Goal: Navigation & Orientation: Find specific page/section

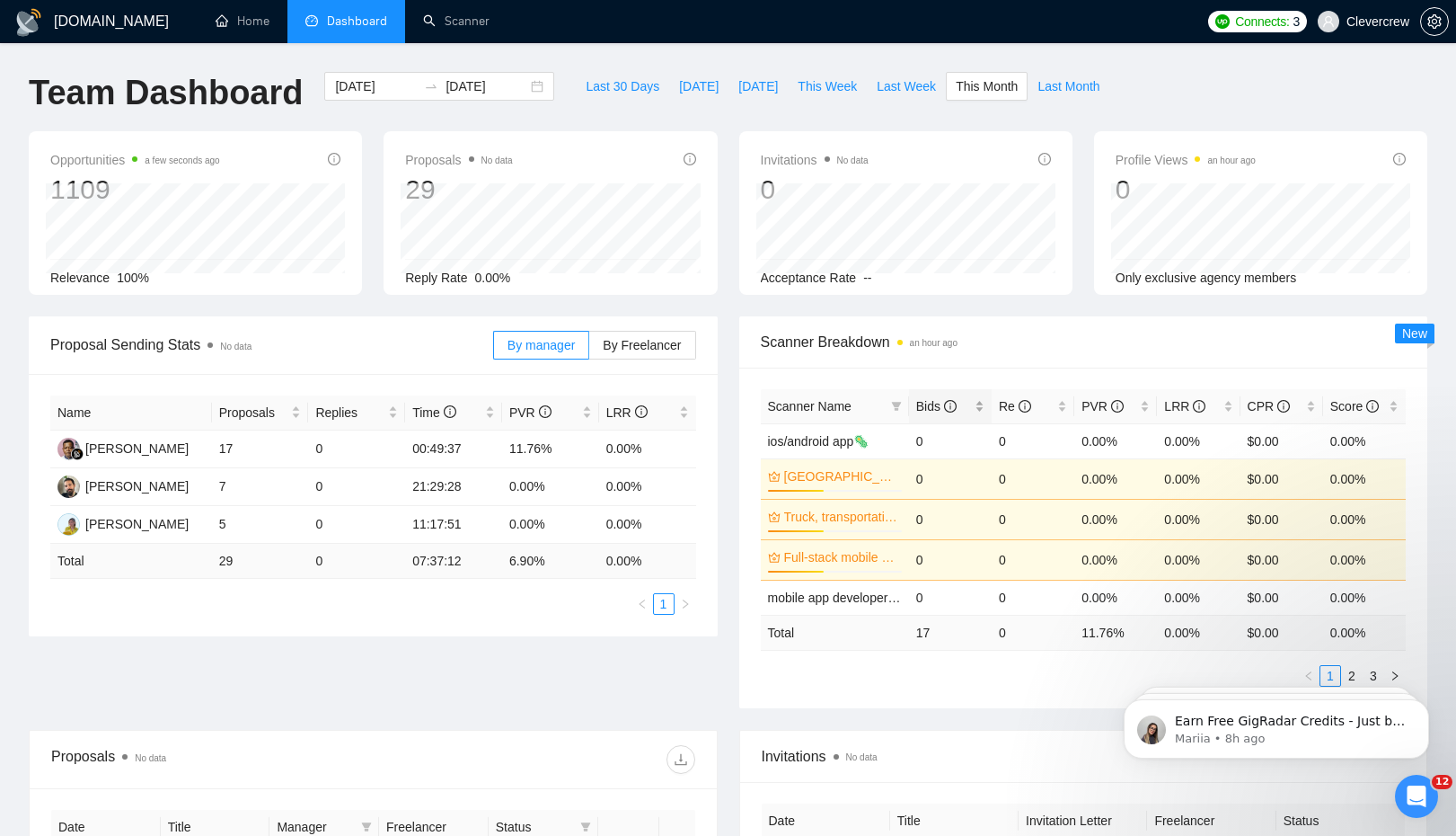
click at [926, 413] on span "Bids" at bounding box center [936, 405] width 40 height 14
click at [926, 412] on span "Bids" at bounding box center [936, 405] width 40 height 14
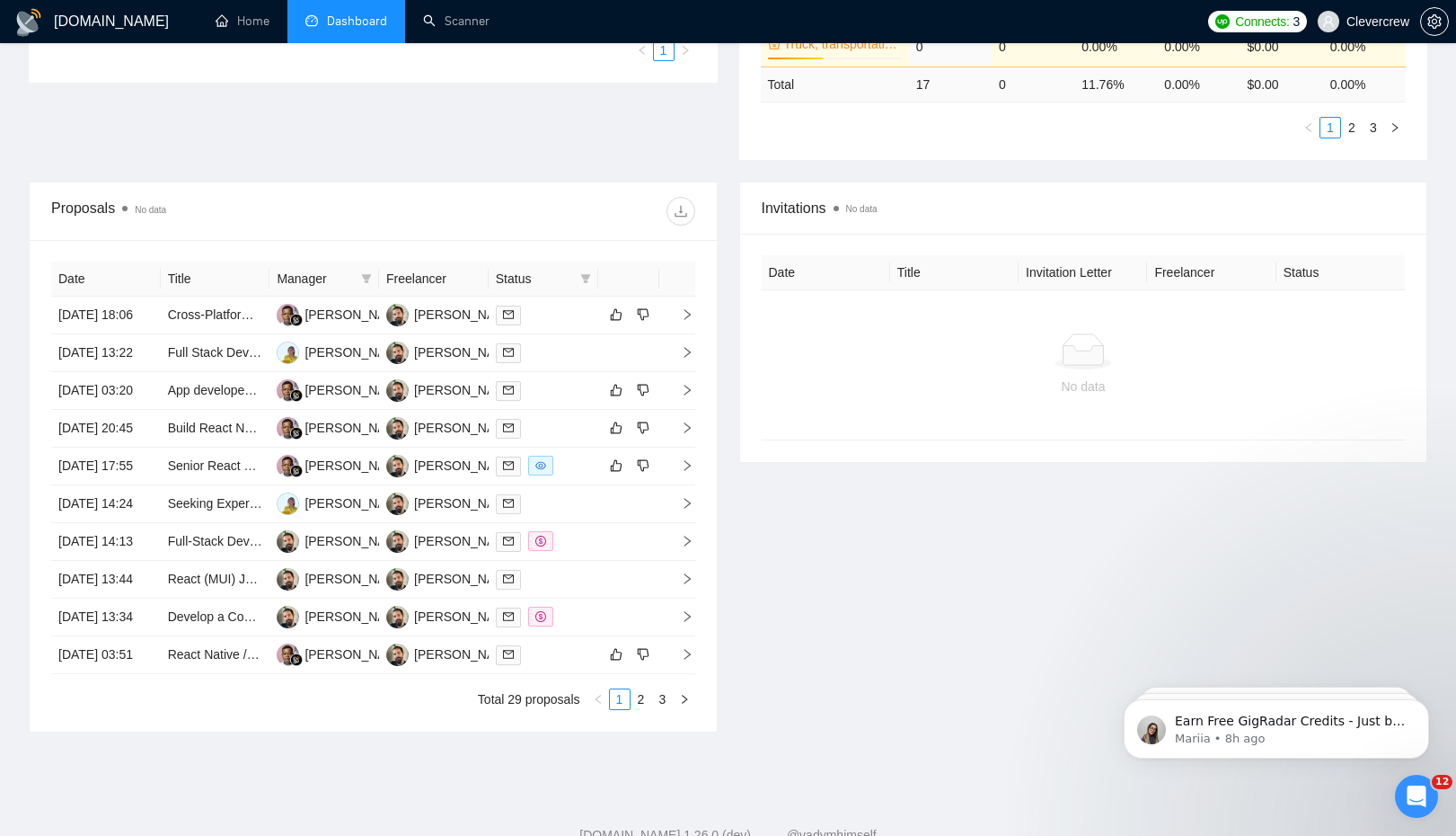
scroll to position [781, 0]
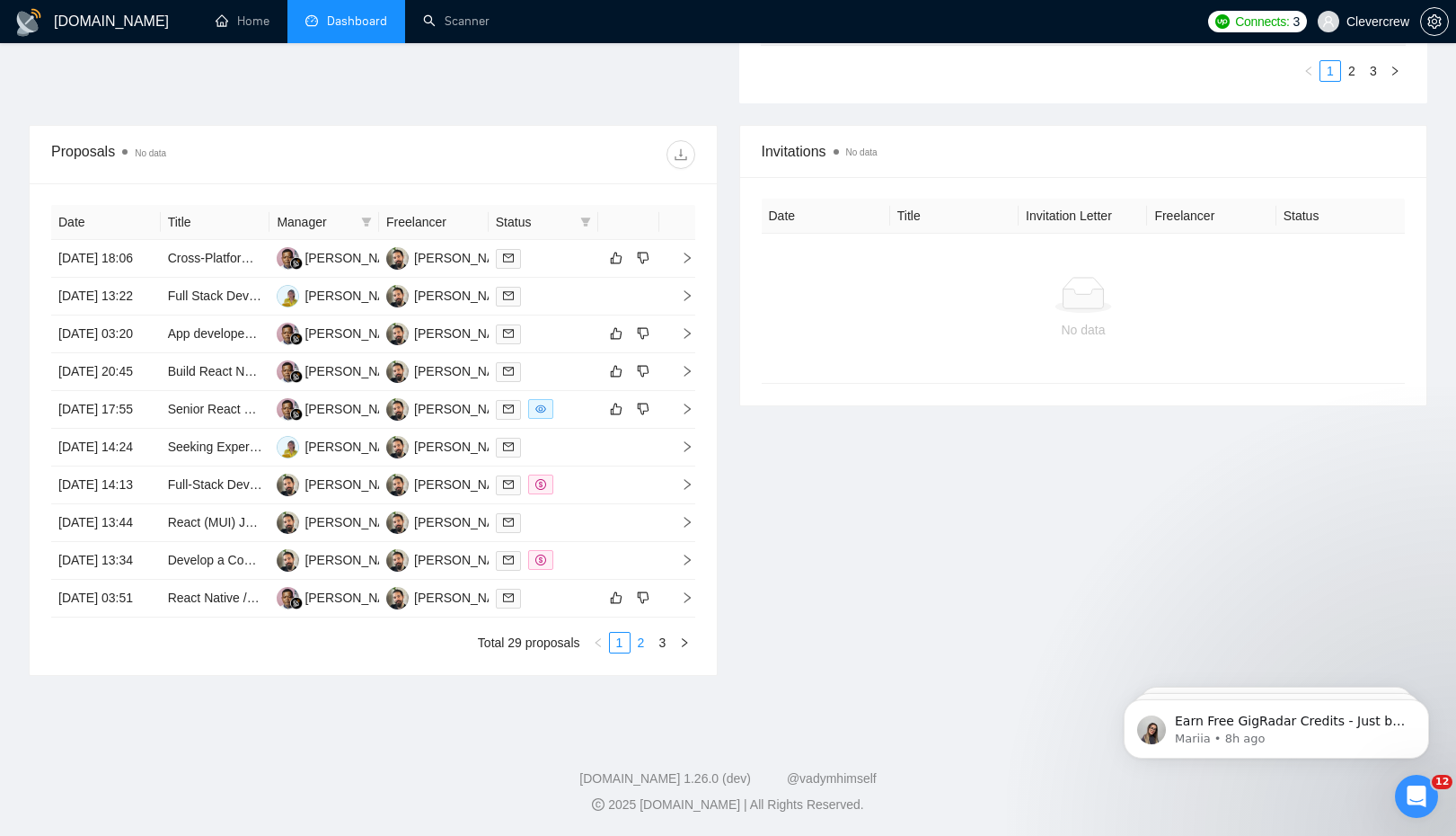
click at [642, 647] on link "2" at bounding box center [641, 642] width 20 height 20
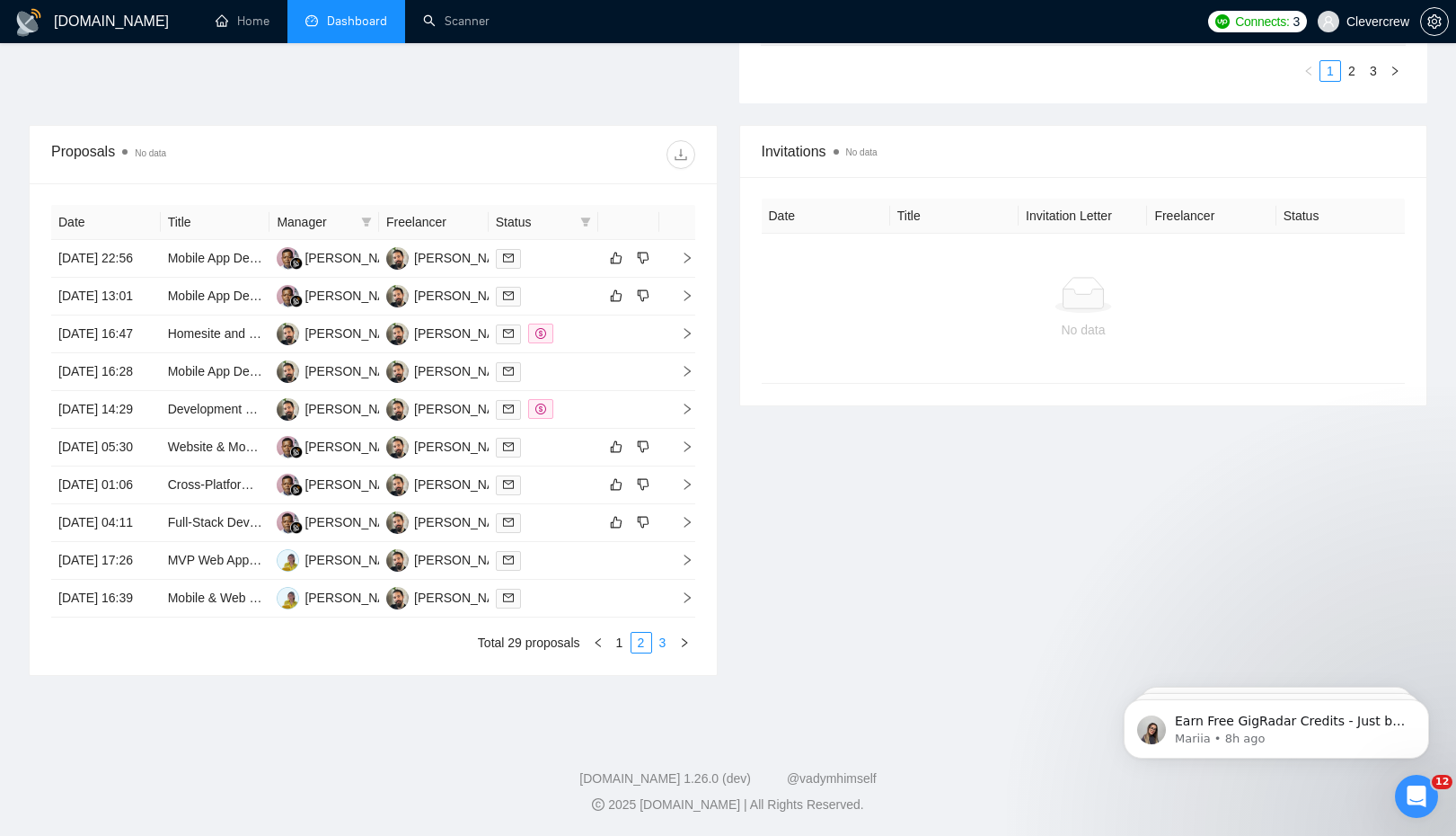
click at [665, 646] on link "3" at bounding box center [662, 642] width 20 height 20
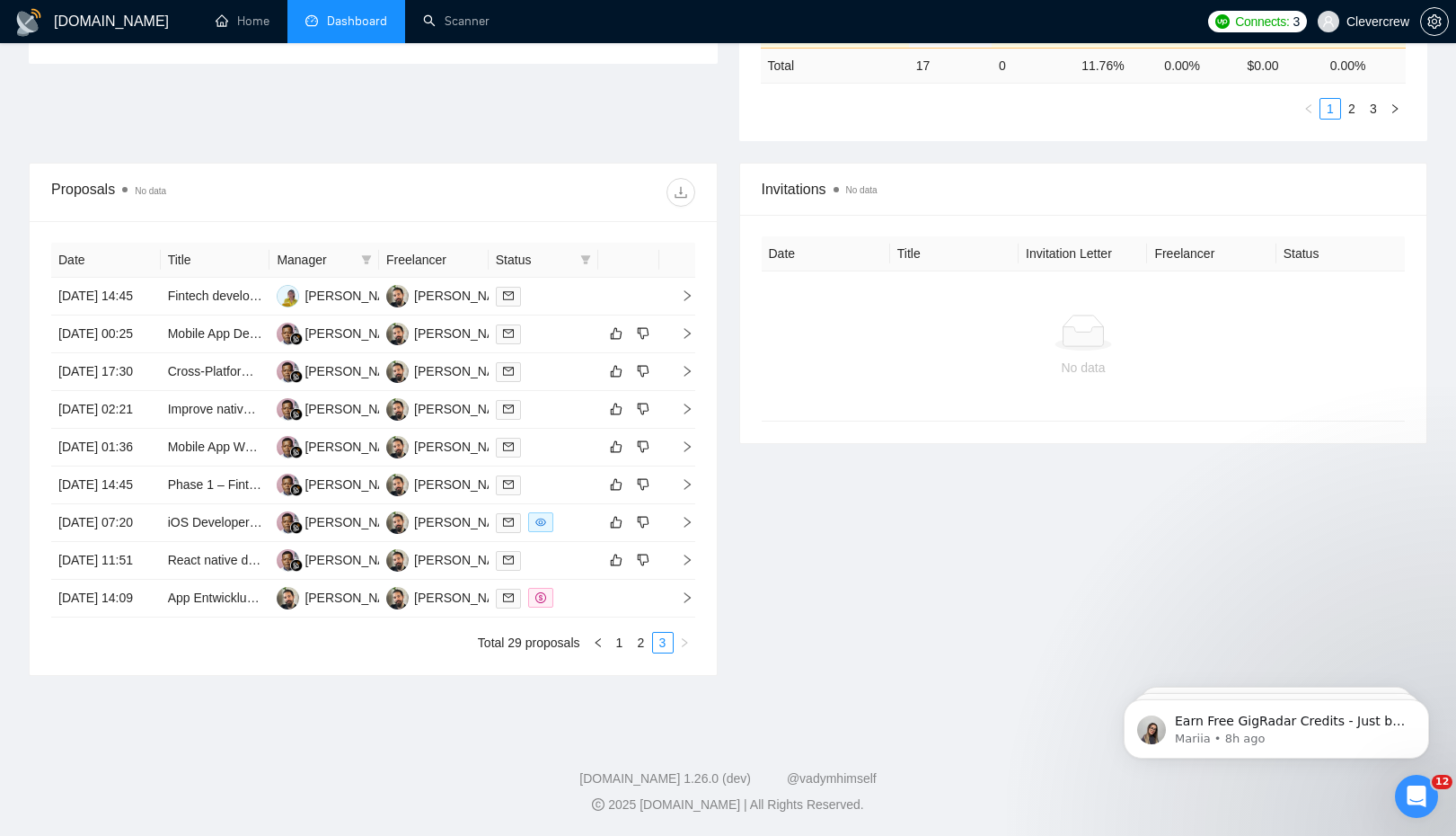
scroll to position [726, 0]
click at [613, 647] on link "1" at bounding box center [619, 642] width 20 height 20
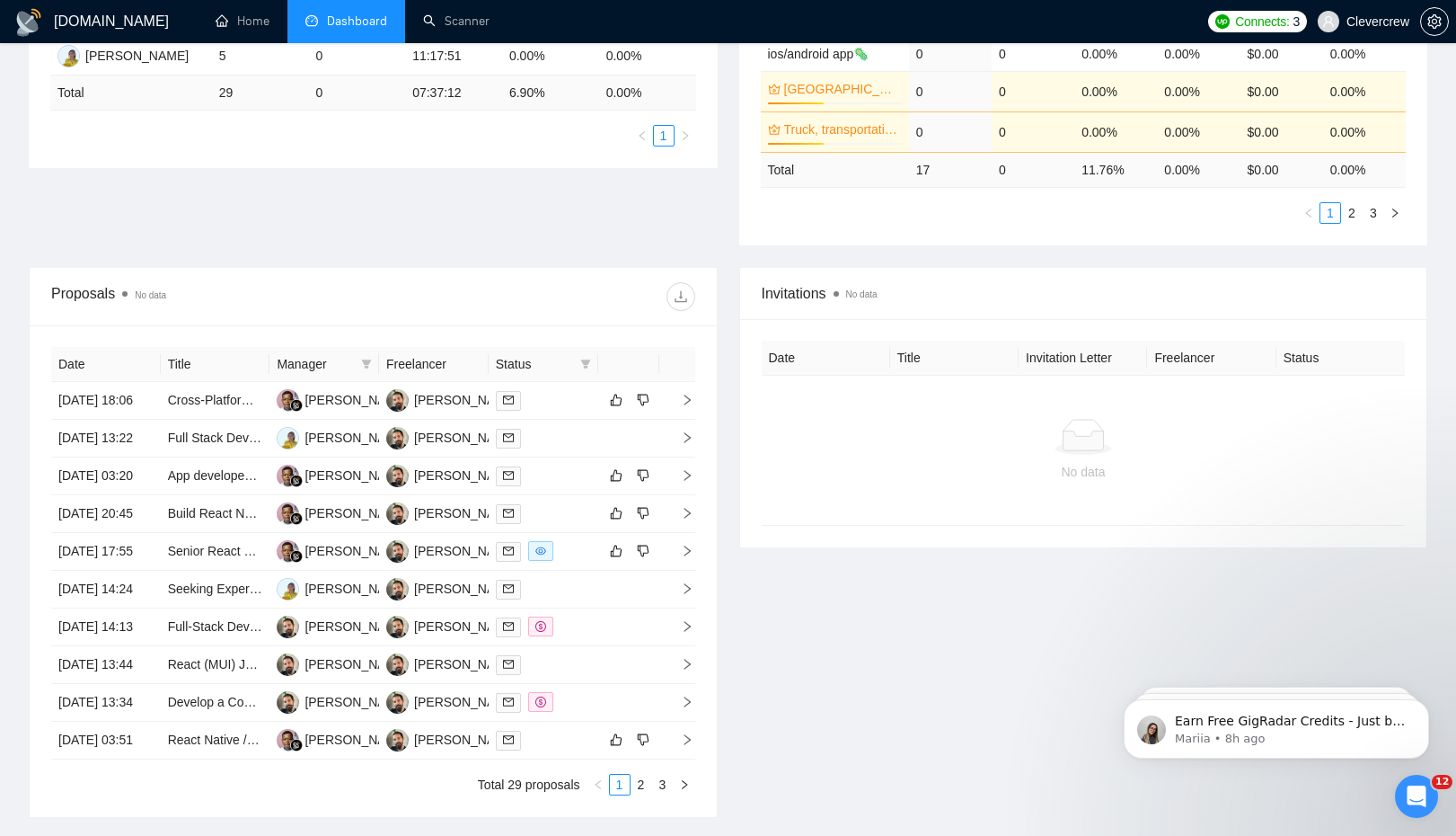
scroll to position [0, 0]
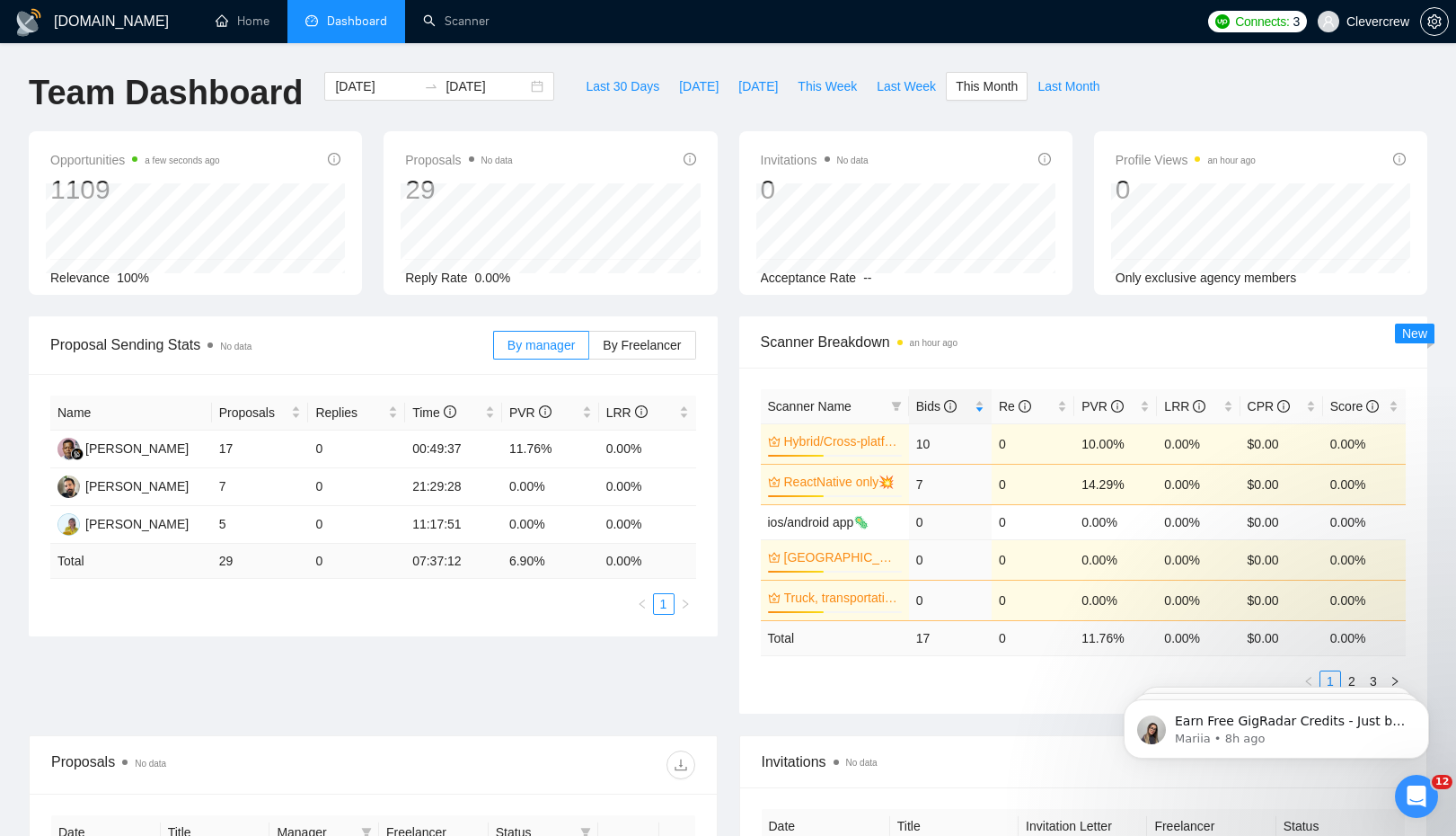
click at [1185, 86] on div "Team Dashboard [DATE] [DATE] Last 30 Days [DATE] [DATE] This Week Last Week Thi…" at bounding box center [728, 101] width 1420 height 59
click at [1356, 22] on span "Clevercrew" at bounding box center [1377, 22] width 63 height 0
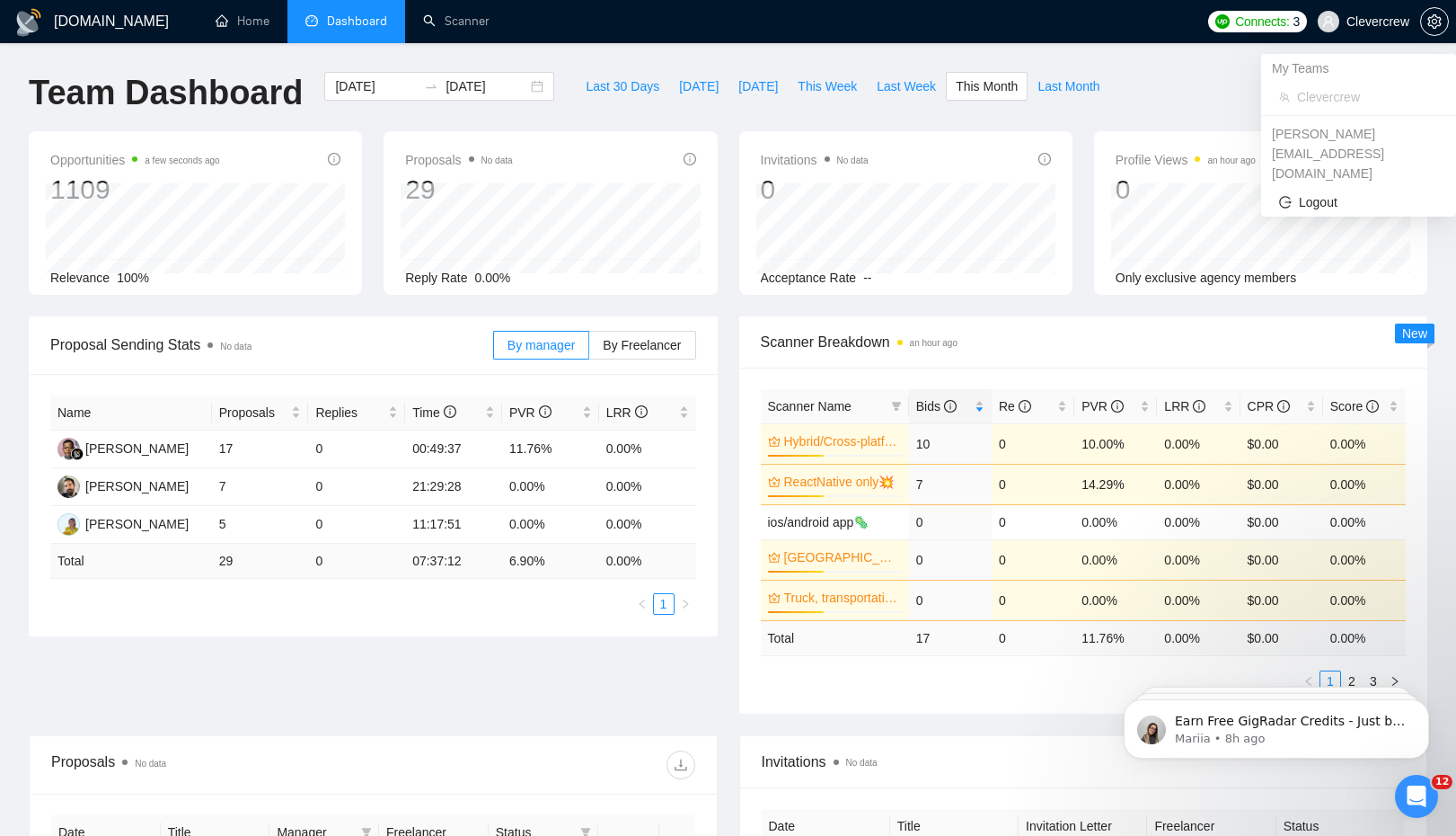
click at [1356, 22] on span "Clevercrew" at bounding box center [1377, 22] width 63 height 0
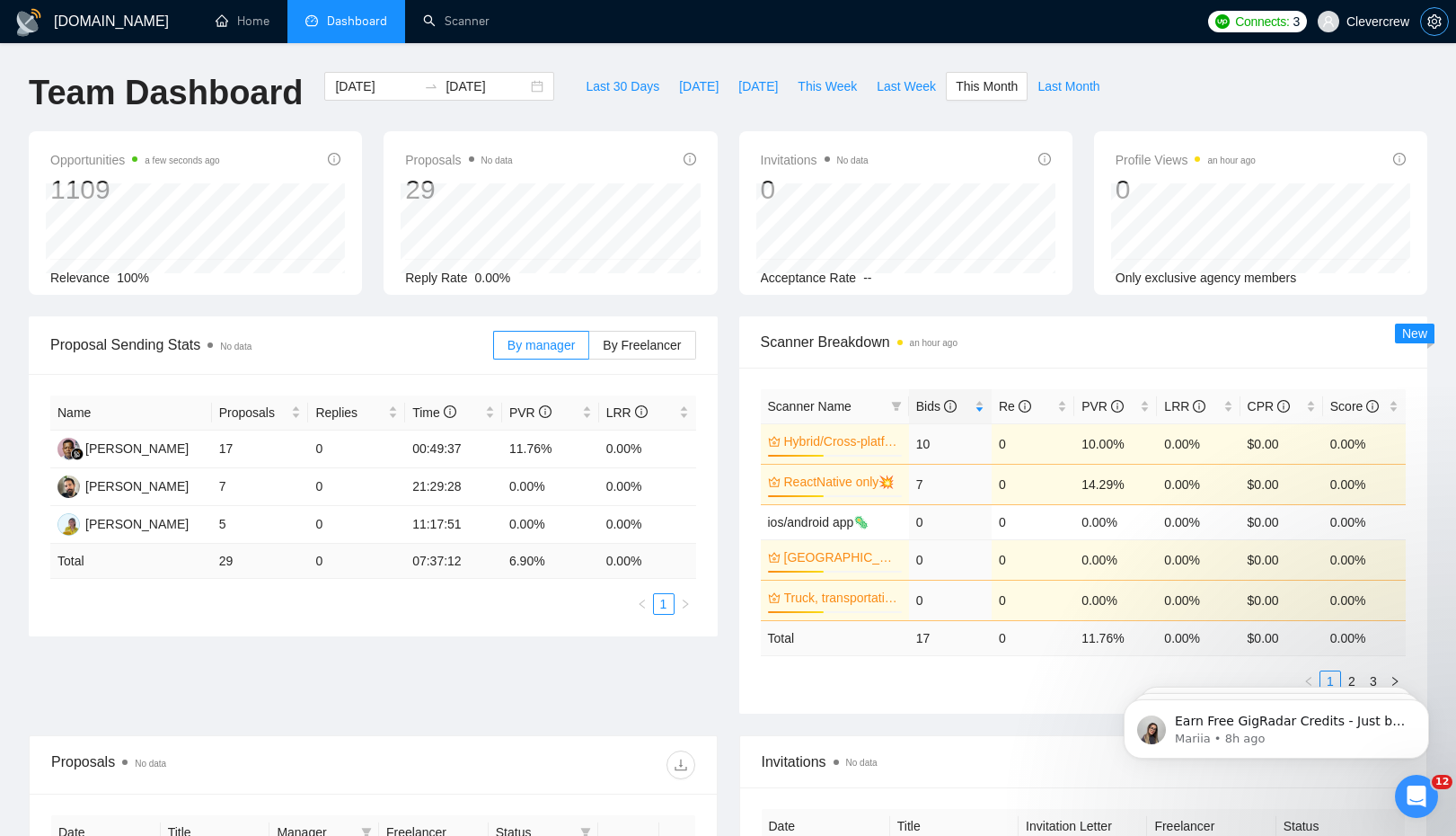
click at [1434, 20] on icon "setting" at bounding box center [1434, 21] width 14 height 14
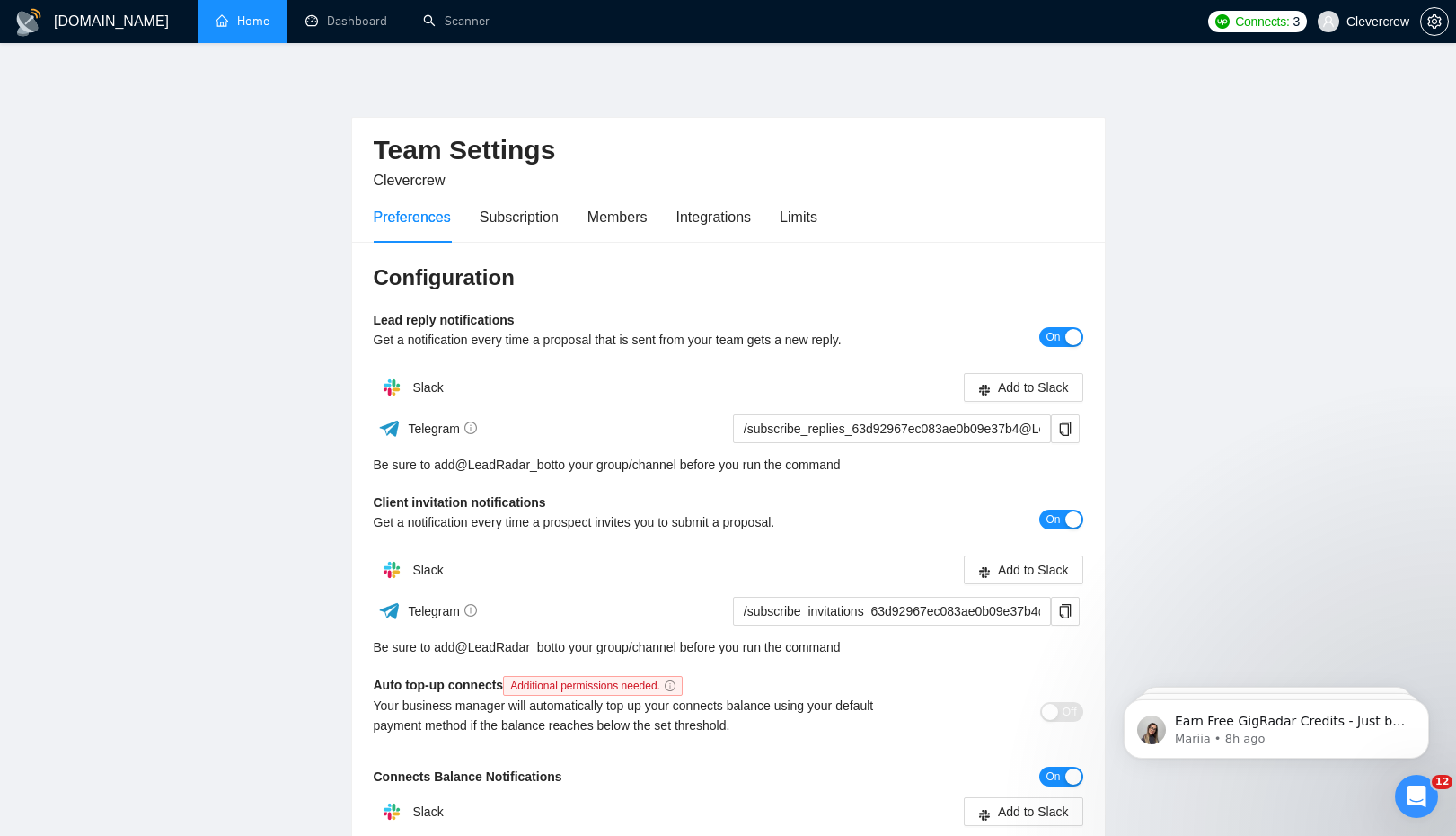
click at [269, 28] on link "Home" at bounding box center [242, 21] width 54 height 15
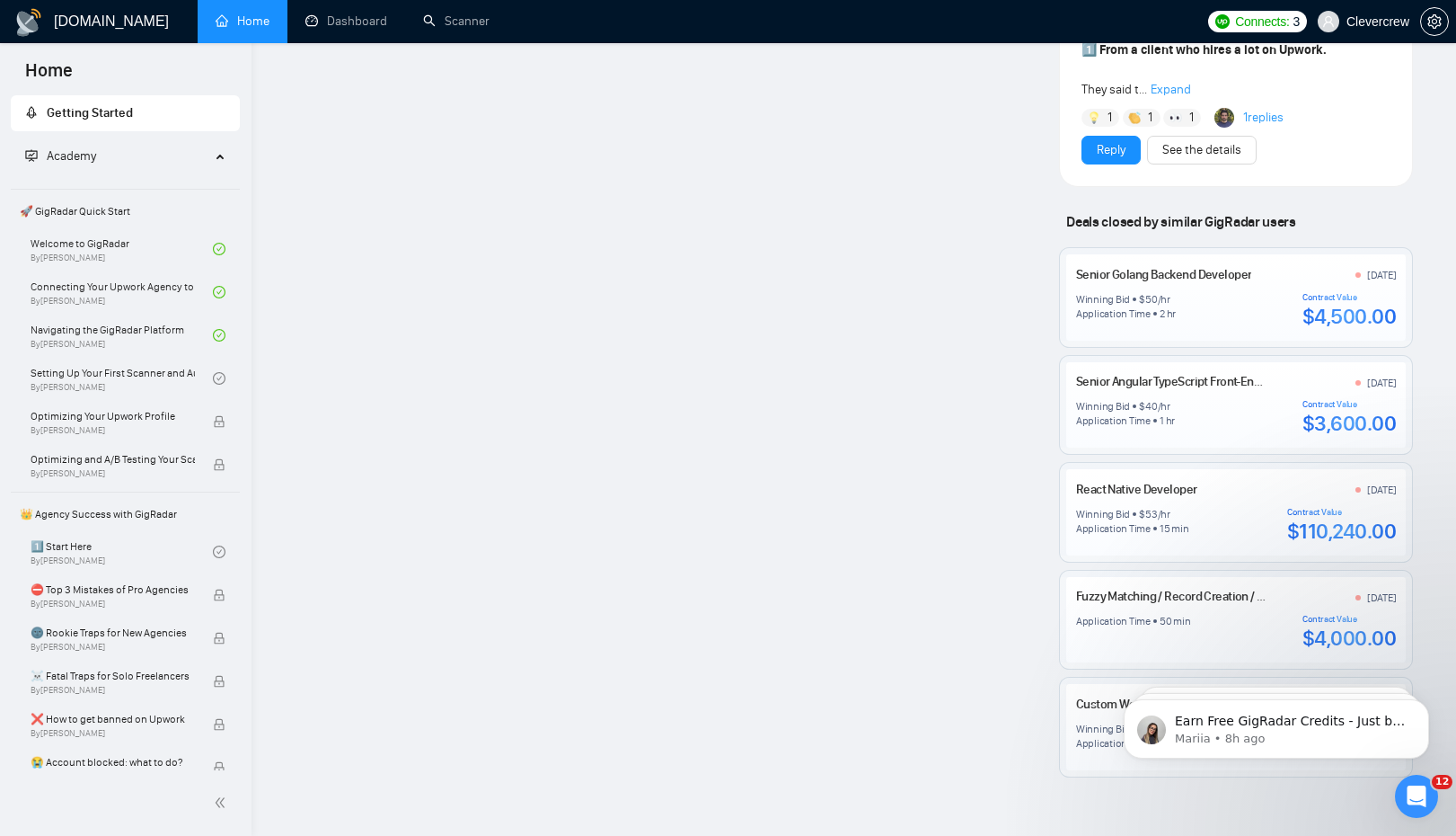
scroll to position [1896, 0]
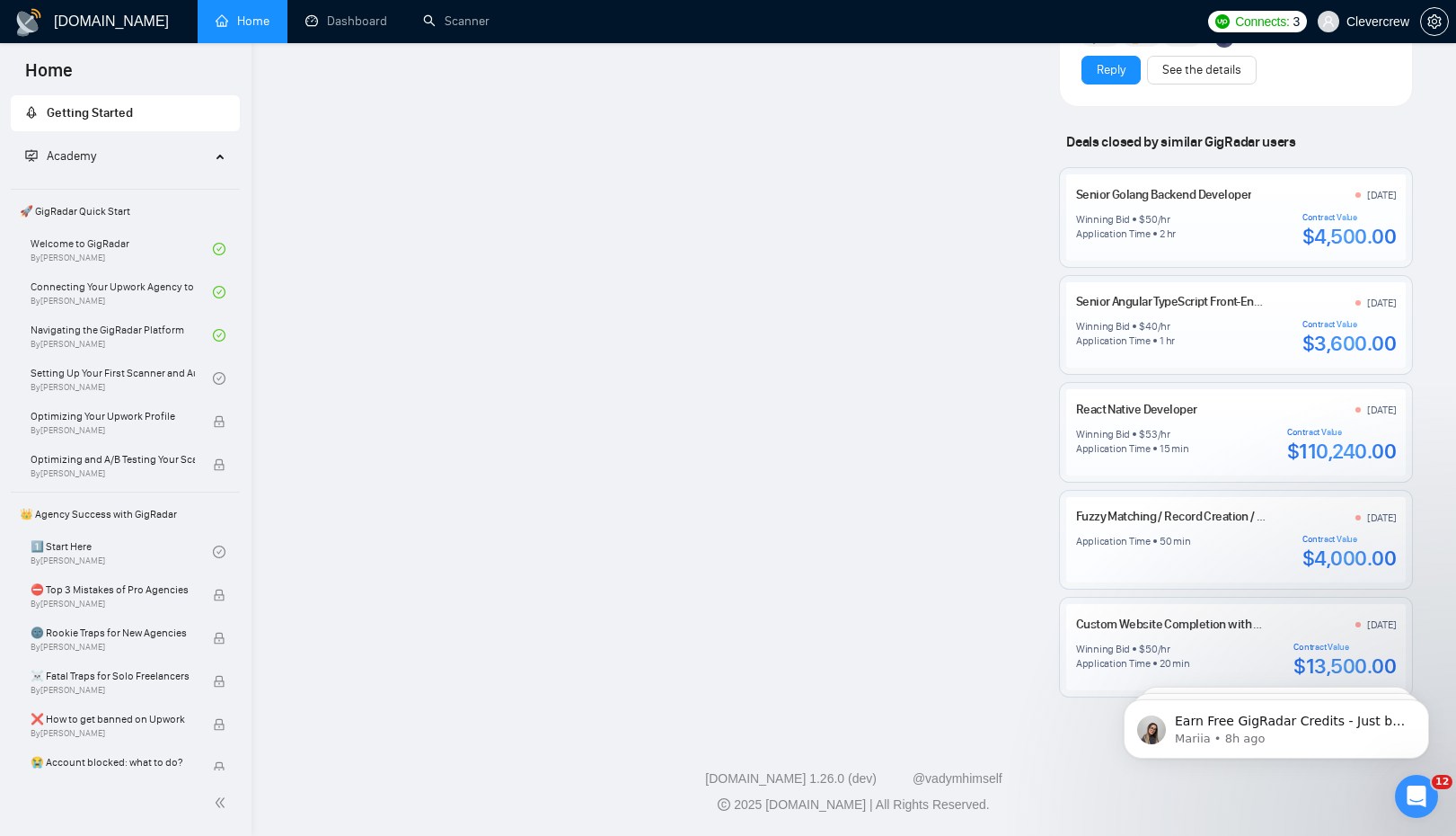
scroll to position [1977, 0]
click at [1165, 415] on link "React Native Developer" at bounding box center [1137, 409] width 122 height 15
